Goal: Navigation & Orientation: Find specific page/section

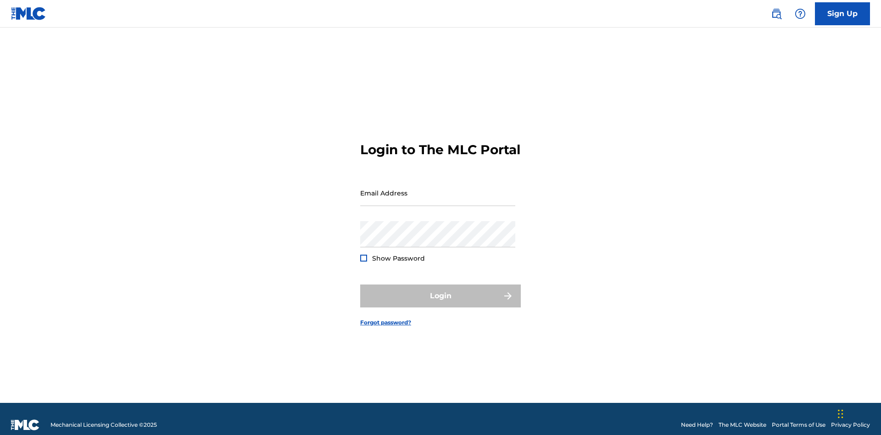
scroll to position [12, 0]
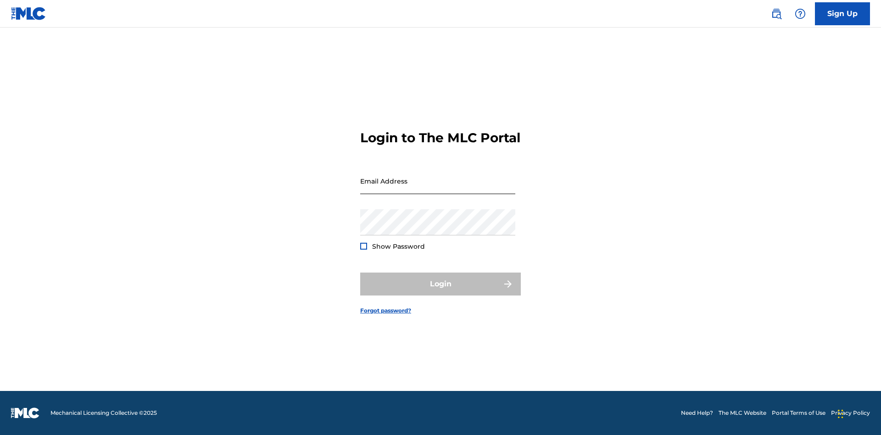
click at [438, 189] on input "Email Address" at bounding box center [437, 181] width 155 height 26
type input "[PERSON_NAME][EMAIL_ADDRESS][DOMAIN_NAME]"
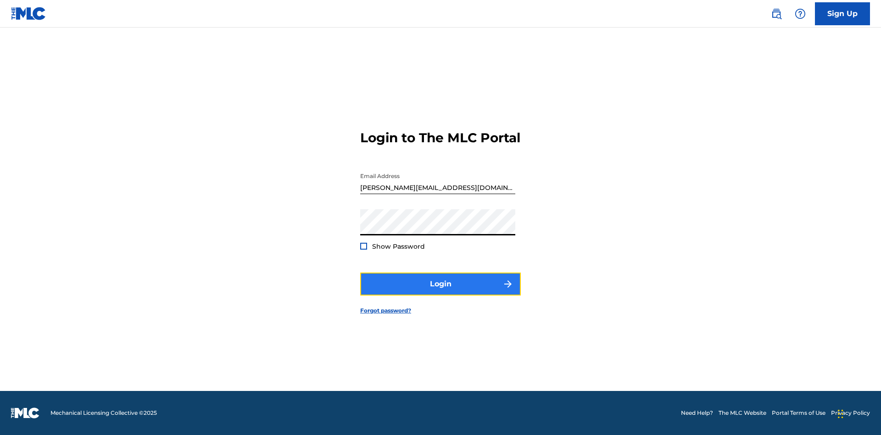
click at [440, 292] on button "Login" at bounding box center [440, 283] width 161 height 23
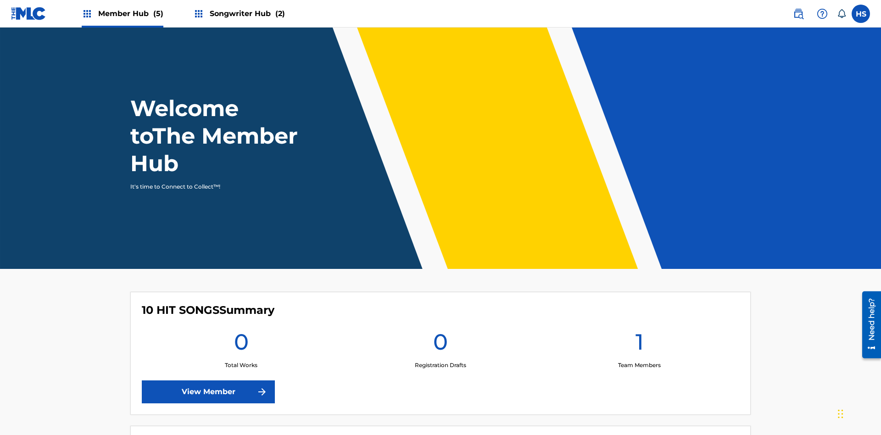
click at [122, 13] on span "Member Hub (5)" at bounding box center [130, 13] width 65 height 11
